Goal: Information Seeking & Learning: Check status

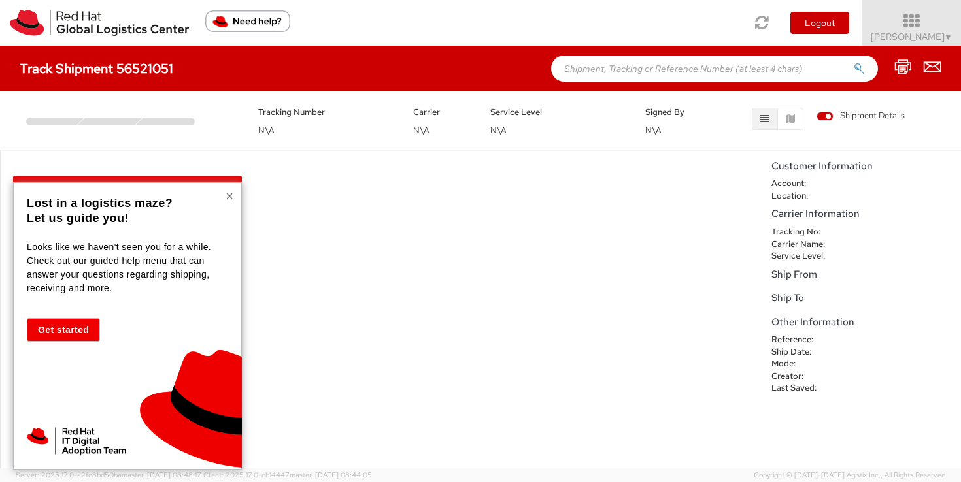
click at [229, 199] on button "×" at bounding box center [230, 196] width 8 height 13
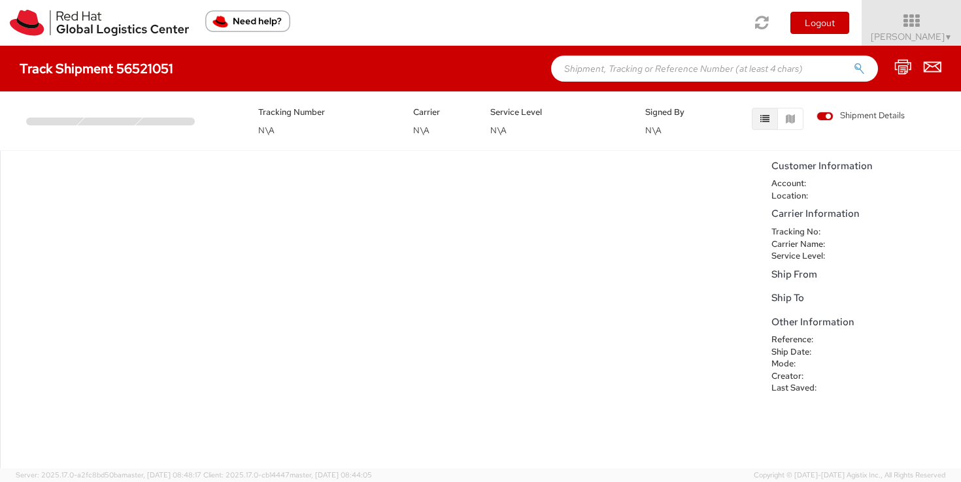
click at [640, 64] on input "text" at bounding box center [714, 69] width 327 height 26
paste input "Travel request from [PERSON_NAME] and [PERSON_NAME] to [GEOGRAPHIC_DATA] - NHCE…"
type input "Travel request from [PERSON_NAME] and [PERSON_NAME] to [GEOGRAPHIC_DATA] - NHCE…"
click at [641, 64] on input "Travel request from [PERSON_NAME] and [PERSON_NAME] to [GEOGRAPHIC_DATA] - NHCE…" at bounding box center [714, 69] width 327 height 26
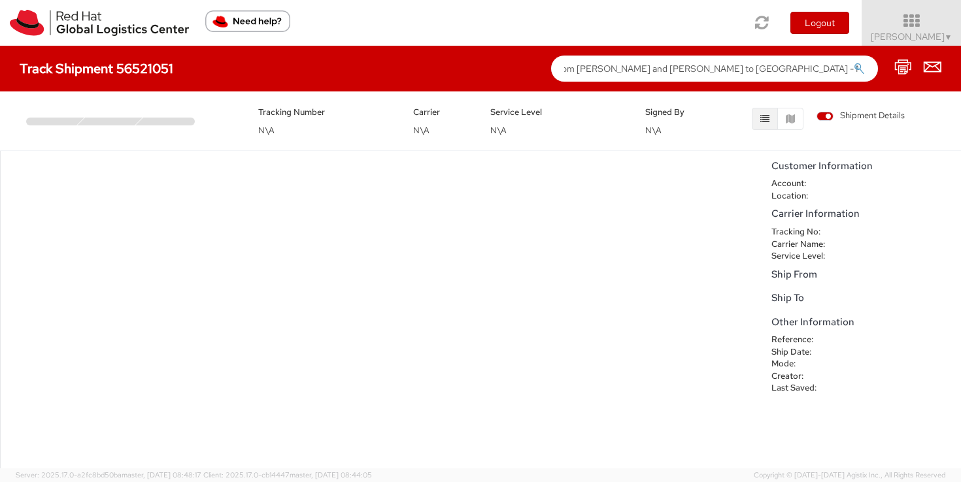
click at [641, 64] on input "Travel request from [PERSON_NAME] and [PERSON_NAME] to [GEOGRAPHIC_DATA] - NHCE…" at bounding box center [714, 69] width 327 height 26
click at [609, 74] on input "text" at bounding box center [714, 69] width 327 height 26
paste input "392183276568"
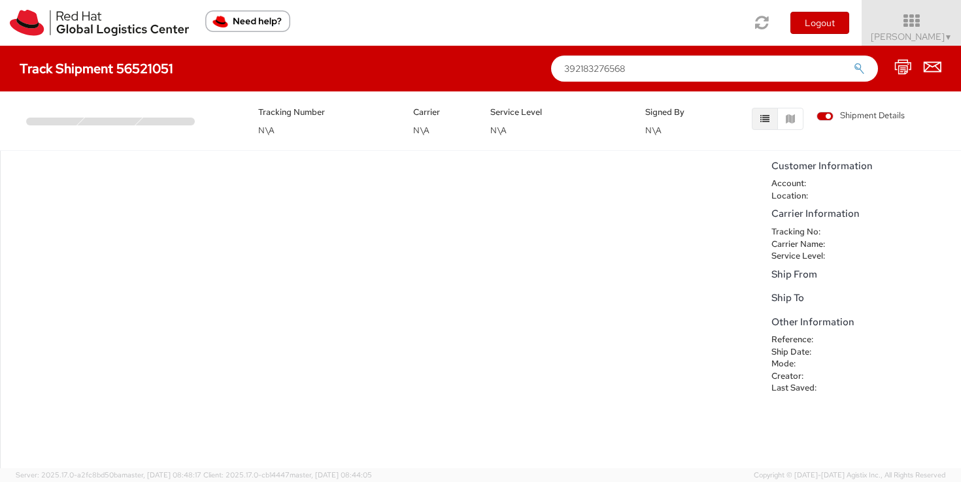
type input "392183276568"
click at [859, 69] on icon "submit" at bounding box center [859, 69] width 11 height 12
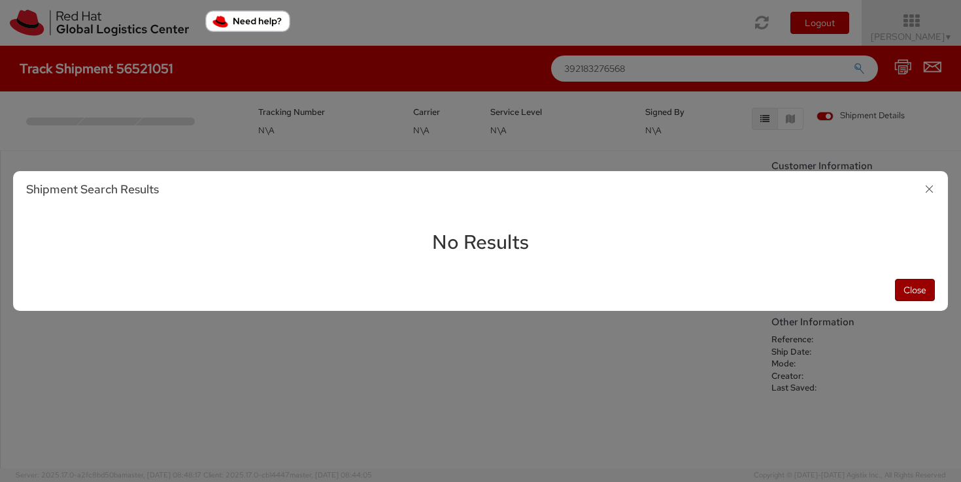
click at [917, 298] on button "Close" at bounding box center [915, 290] width 40 height 22
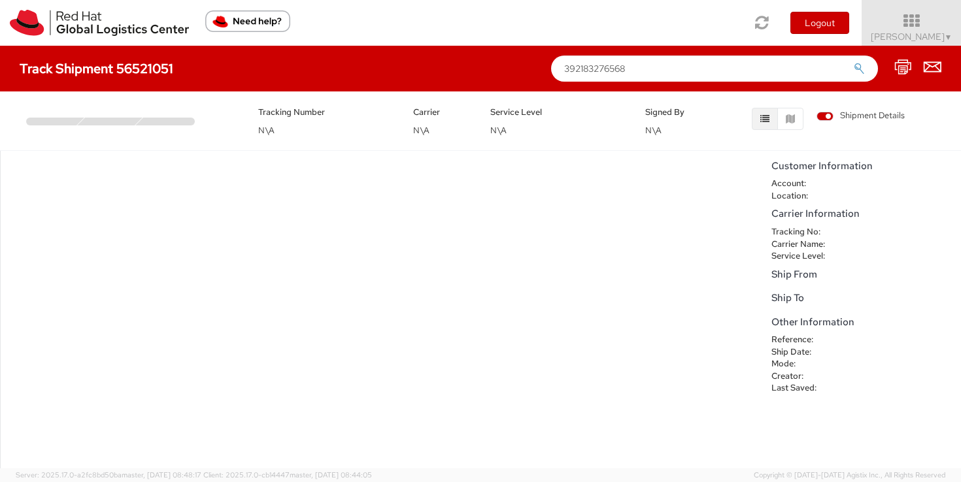
drag, startPoint x: 637, startPoint y: 70, endPoint x: 539, endPoint y: 70, distance: 97.4
click at [539, 70] on div "Track Shipment 56521051 392183276568" at bounding box center [480, 69] width 961 height 46
click at [596, 73] on input "text" at bounding box center [714, 69] width 327 height 26
paste input "56521051"
type input "56521051"
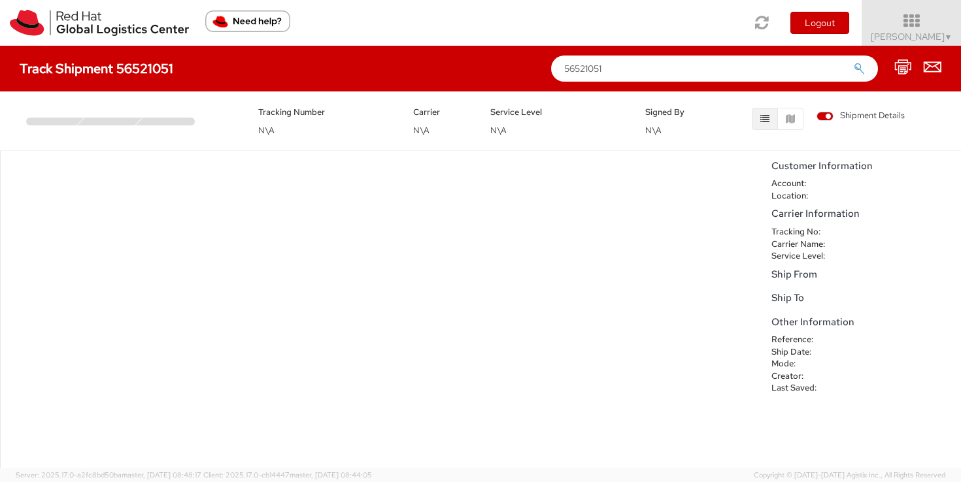
click at [858, 69] on icon "submit" at bounding box center [859, 69] width 11 height 12
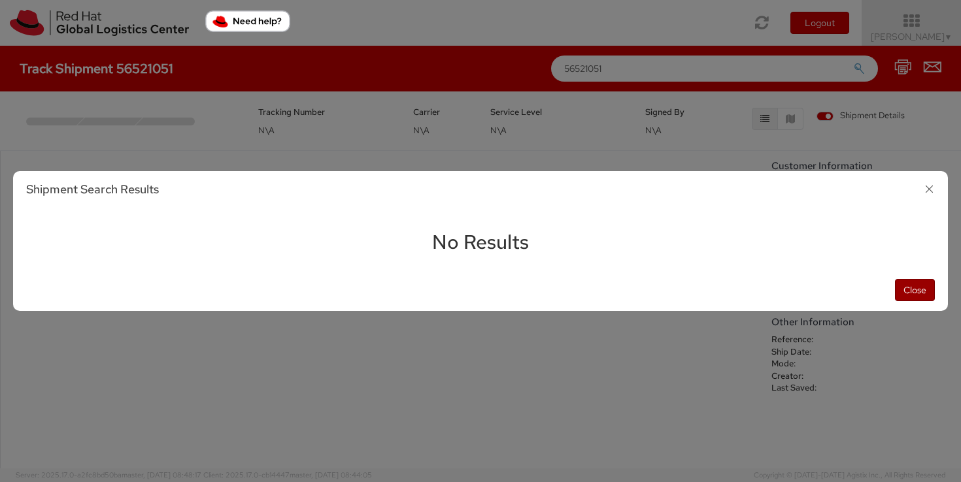
click at [915, 288] on button "Close" at bounding box center [915, 290] width 40 height 22
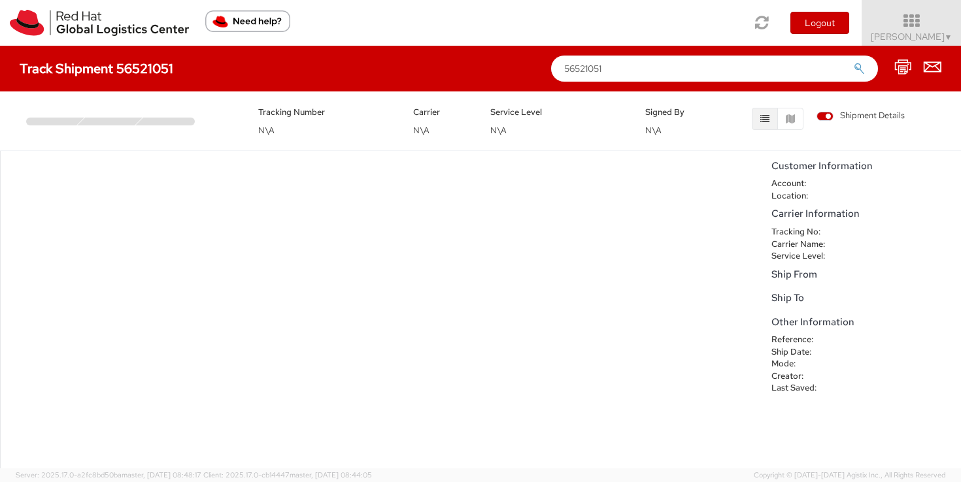
drag, startPoint x: 615, startPoint y: 66, endPoint x: 530, endPoint y: 69, distance: 85.0
click at [530, 69] on div "Track Shipment 56521051 56521051" at bounding box center [480, 69] width 961 height 46
click at [596, 71] on input "text" at bounding box center [714, 69] width 327 height 26
paste input "56521051"
type input "56521051"
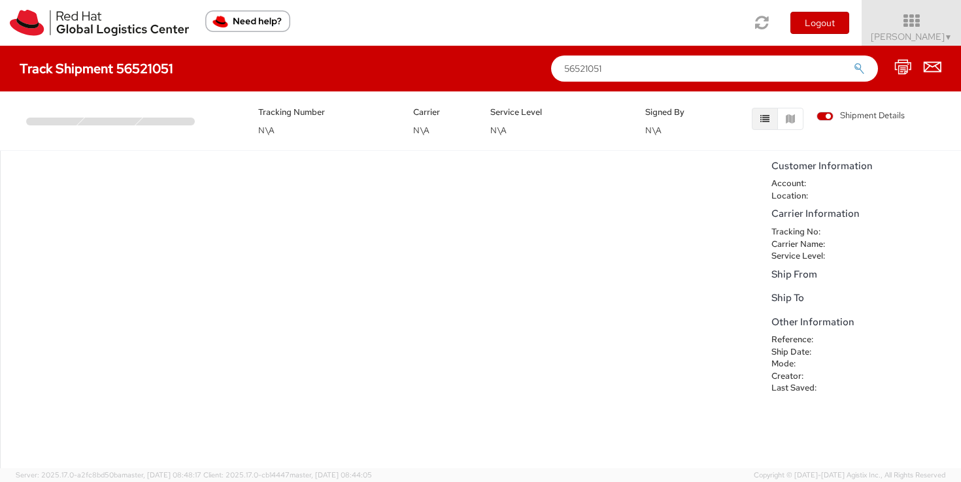
click at [860, 66] on icon "submit" at bounding box center [859, 69] width 11 height 12
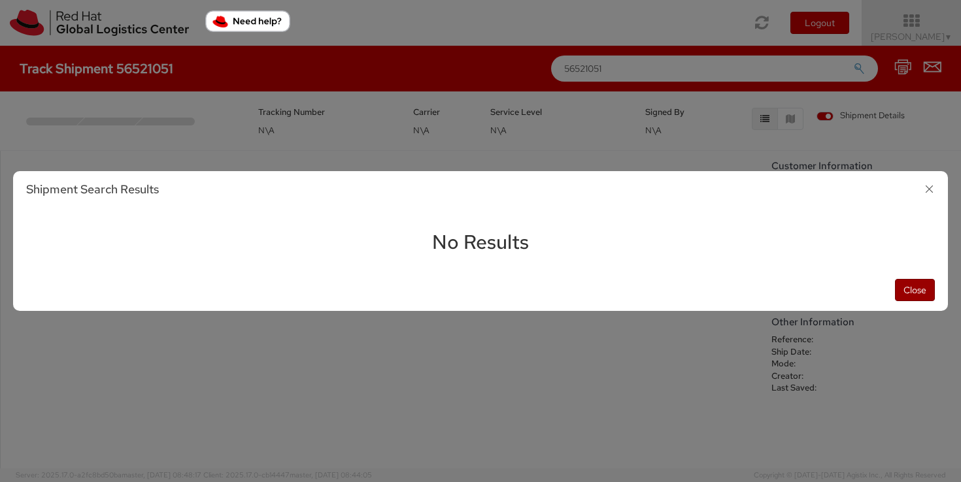
click at [919, 283] on button "Close" at bounding box center [915, 290] width 40 height 22
